Goal: Entertainment & Leisure: Consume media (video, audio)

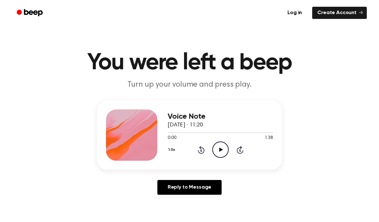
click at [221, 152] on icon "Play Audio" at bounding box center [220, 150] width 16 height 16
click at [224, 151] on icon "Pause Audio" at bounding box center [220, 150] width 16 height 16
click at [217, 156] on icon "Play Audio" at bounding box center [220, 150] width 16 height 16
click at [219, 153] on icon "Pause Audio" at bounding box center [220, 150] width 16 height 16
click at [227, 151] on icon "Play Audio" at bounding box center [220, 150] width 16 height 16
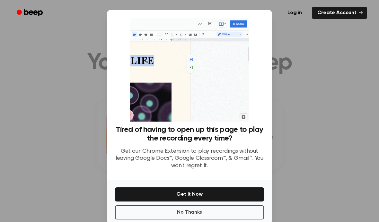
click at [235, 213] on button "No Thanks" at bounding box center [189, 213] width 149 height 14
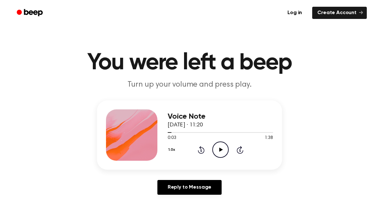
click at [226, 152] on icon "Play Audio" at bounding box center [220, 150] width 16 height 16
click at [225, 147] on icon "Pause Audio" at bounding box center [220, 150] width 16 height 16
click at [220, 147] on icon "Play Audio" at bounding box center [220, 150] width 16 height 16
click at [222, 150] on icon "Pause Audio" at bounding box center [220, 150] width 16 height 16
click at [215, 150] on icon "Play Audio" at bounding box center [220, 150] width 16 height 16
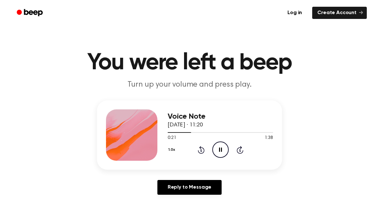
click at [200, 149] on icon "Rewind 5 seconds" at bounding box center [201, 150] width 7 height 8
click at [202, 152] on icon at bounding box center [201, 150] width 2 height 3
click at [207, 148] on div "1.0x Rewind 5 seconds Pause Audio Skip 5 seconds" at bounding box center [220, 150] width 105 height 16
click at [224, 168] on div "Voice Note [DATE] · 11:20 0:14 1:38 Your browser does not support the [object O…" at bounding box center [189, 135] width 185 height 69
click at [207, 148] on div "1.0x Rewind 5 seconds Pause Audio Skip 5 seconds" at bounding box center [220, 150] width 105 height 16
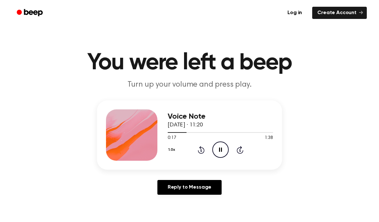
click at [197, 151] on div "1.0x Rewind 5 seconds Pause Audio Skip 5 seconds" at bounding box center [220, 150] width 105 height 16
click at [202, 150] on icon "Rewind 5 seconds" at bounding box center [201, 150] width 7 height 8
click at [197, 149] on div "1.0x Rewind 5 seconds Pause Audio Skip 5 seconds" at bounding box center [220, 150] width 105 height 16
click at [203, 148] on icon at bounding box center [201, 150] width 7 height 8
click at [203, 149] on icon "Rewind 5 seconds" at bounding box center [201, 150] width 7 height 8
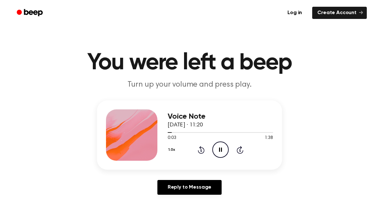
click at [203, 152] on icon "Rewind 5 seconds" at bounding box center [201, 150] width 7 height 8
click at [222, 152] on icon "Pause Audio" at bounding box center [220, 150] width 16 height 16
click at [218, 154] on icon "Play Audio" at bounding box center [220, 150] width 16 height 16
click at [203, 148] on icon at bounding box center [201, 150] width 7 height 8
click at [207, 149] on div "1.0x Rewind 5 seconds Pause Audio Skip 5 seconds" at bounding box center [220, 150] width 105 height 16
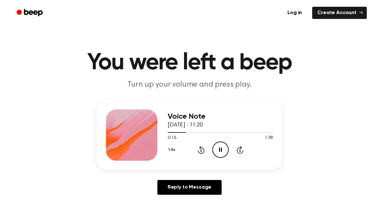
click at [203, 147] on icon "Rewind 5 seconds" at bounding box center [201, 150] width 7 height 8
click at [221, 148] on icon at bounding box center [220, 150] width 3 height 4
click at [224, 155] on icon "Play Audio" at bounding box center [220, 150] width 16 height 16
click at [220, 149] on icon "Pause Audio" at bounding box center [220, 150] width 16 height 16
click at [220, 148] on icon at bounding box center [221, 150] width 4 height 4
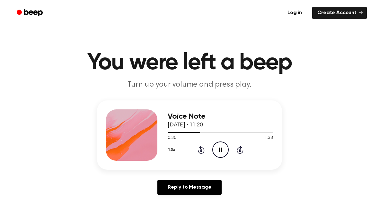
click at [202, 147] on icon "Rewind 5 seconds" at bounding box center [201, 150] width 7 height 8
click at [208, 144] on div "1.0x Rewind 5 seconds Pause Audio Skip 5 seconds" at bounding box center [220, 150] width 105 height 16
click at [204, 152] on icon at bounding box center [201, 150] width 7 height 8
click at [217, 151] on icon "Pause Audio" at bounding box center [220, 150] width 16 height 16
click at [219, 156] on icon "Play Audio" at bounding box center [220, 150] width 16 height 16
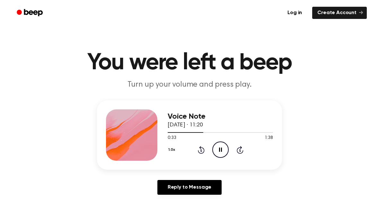
click at [224, 152] on icon "Pause Audio" at bounding box center [220, 150] width 16 height 16
click at [220, 153] on icon "Play Audio" at bounding box center [220, 150] width 16 height 16
click at [204, 147] on icon "Rewind 5 seconds" at bounding box center [201, 150] width 7 height 8
click at [222, 151] on icon "Pause Audio" at bounding box center [220, 150] width 16 height 16
click at [227, 154] on icon "Play Audio" at bounding box center [220, 150] width 16 height 16
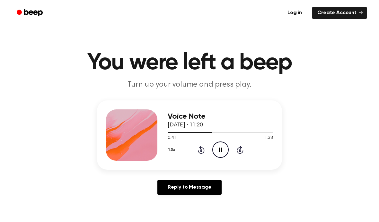
click at [218, 153] on icon "Pause Audio" at bounding box center [220, 150] width 16 height 16
click at [199, 149] on icon "Rewind 5 seconds" at bounding box center [201, 150] width 7 height 8
click at [221, 149] on icon "Play Audio" at bounding box center [220, 150] width 16 height 16
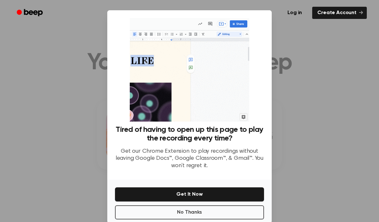
click at [227, 219] on button "No Thanks" at bounding box center [189, 213] width 149 height 14
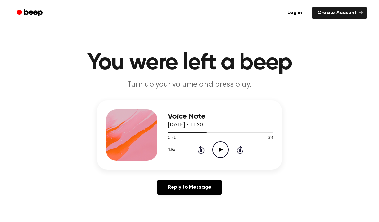
click at [223, 148] on icon "Play Audio" at bounding box center [220, 150] width 16 height 16
click at [231, 152] on div "1.0x Rewind 5 seconds Pause Audio Skip 5 seconds" at bounding box center [220, 150] width 105 height 16
click at [224, 144] on icon "Pause Audio" at bounding box center [220, 150] width 16 height 16
click at [219, 150] on icon at bounding box center [221, 150] width 4 height 4
click at [219, 152] on icon at bounding box center [220, 150] width 3 height 4
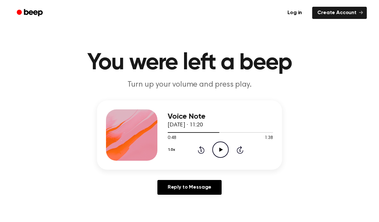
click at [224, 151] on icon "Play Audio" at bounding box center [220, 150] width 16 height 16
click at [201, 150] on icon at bounding box center [201, 150] width 2 height 3
click at [223, 144] on icon "Pause Audio" at bounding box center [220, 150] width 16 height 16
click at [224, 147] on icon "Play Audio" at bounding box center [220, 150] width 16 height 16
click at [204, 148] on icon "Rewind 5 seconds" at bounding box center [201, 150] width 7 height 8
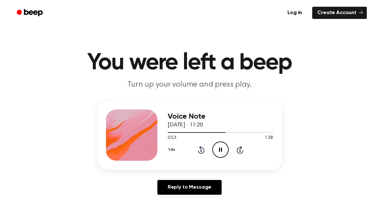
click at [221, 147] on icon "Pause Audio" at bounding box center [220, 150] width 16 height 16
click at [223, 142] on icon "Play Audio" at bounding box center [220, 150] width 16 height 16
click at [201, 147] on icon at bounding box center [201, 150] width 7 height 8
click at [220, 150] on icon "Pause Audio" at bounding box center [220, 150] width 16 height 16
click at [198, 152] on icon "Rewind 5 seconds" at bounding box center [201, 150] width 7 height 8
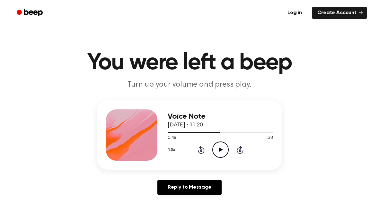
click at [224, 147] on icon "Play Audio" at bounding box center [220, 150] width 16 height 16
click at [224, 153] on icon "Pause Audio" at bounding box center [220, 150] width 16 height 16
click at [214, 146] on icon "Play Audio" at bounding box center [220, 150] width 16 height 16
click at [201, 146] on icon "Rewind 5 seconds" at bounding box center [201, 150] width 7 height 8
click at [202, 146] on icon "Rewind 5 seconds" at bounding box center [201, 150] width 7 height 8
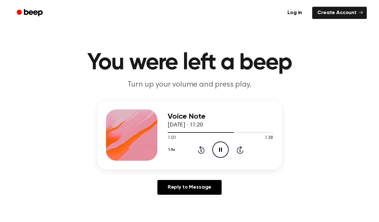
click at [221, 147] on icon "Pause Audio" at bounding box center [220, 150] width 16 height 16
click at [204, 150] on icon at bounding box center [201, 150] width 7 height 8
click at [224, 148] on icon "Play Audio" at bounding box center [220, 150] width 16 height 16
click at [226, 142] on icon "Pause Audio" at bounding box center [220, 150] width 16 height 16
click at [227, 150] on icon "Play Audio" at bounding box center [220, 150] width 16 height 16
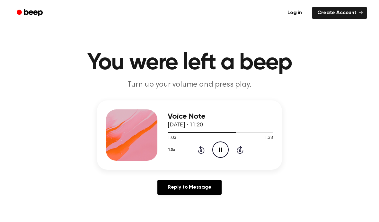
click at [204, 149] on icon "Rewind 5 seconds" at bounding box center [201, 150] width 7 height 8
click at [200, 150] on icon "Rewind 5 seconds" at bounding box center [201, 150] width 7 height 8
click at [222, 145] on icon "Pause Audio" at bounding box center [220, 150] width 16 height 16
click at [202, 147] on icon at bounding box center [201, 150] width 7 height 8
click at [225, 147] on icon "Play Audio" at bounding box center [220, 150] width 16 height 16
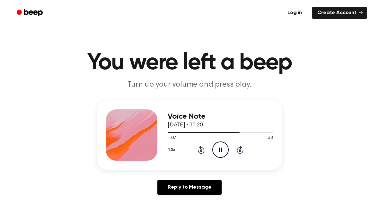
click at [226, 146] on icon "Pause Audio" at bounding box center [220, 150] width 16 height 16
click at [198, 149] on icon "Rewind 5 seconds" at bounding box center [201, 150] width 7 height 8
click at [222, 149] on icon "Play Audio" at bounding box center [220, 150] width 16 height 16
click at [220, 156] on icon "Pause Audio" at bounding box center [220, 150] width 16 height 16
click at [204, 149] on icon at bounding box center [201, 150] width 7 height 8
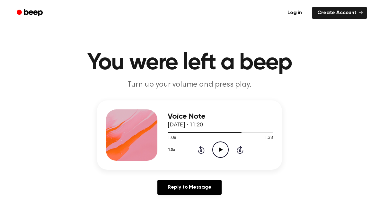
click at [222, 150] on icon "Play Audio" at bounding box center [220, 150] width 16 height 16
click at [226, 147] on icon "Pause Audio" at bounding box center [220, 150] width 16 height 16
click at [216, 150] on icon "Play Audio" at bounding box center [220, 150] width 16 height 16
click at [201, 151] on icon at bounding box center [201, 150] width 2 height 3
click at [226, 144] on circle at bounding box center [221, 150] width 16 height 16
